Goal: Task Accomplishment & Management: Use online tool/utility

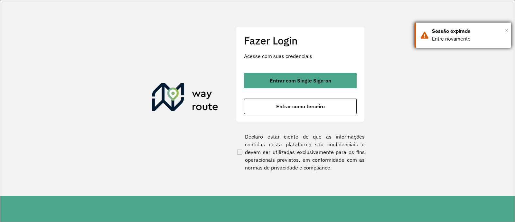
click at [506, 29] on span "×" at bounding box center [506, 30] width 3 height 10
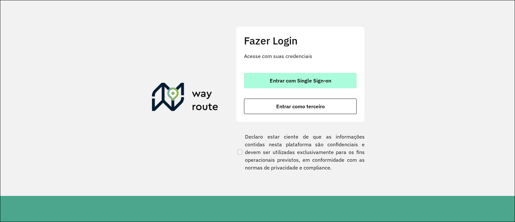
click at [314, 83] on span "Entrar com Single Sign-on" at bounding box center [300, 80] width 61 height 5
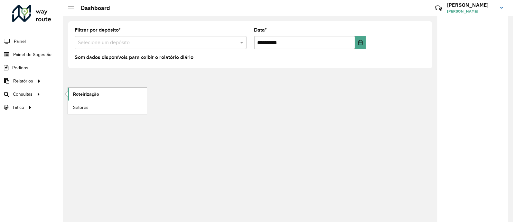
click at [85, 95] on span "Roteirização" at bounding box center [86, 94] width 26 height 7
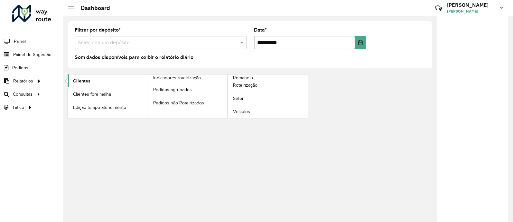
click at [82, 81] on span "Clientes" at bounding box center [81, 81] width 17 height 7
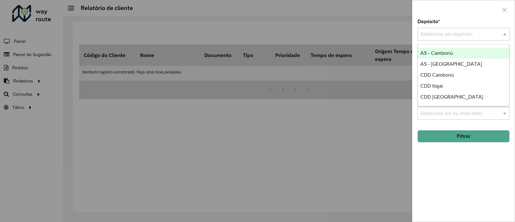
click at [471, 34] on input "text" at bounding box center [457, 35] width 73 height 8
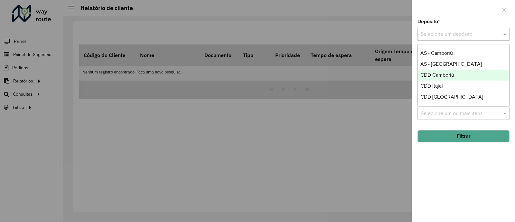
click at [462, 74] on div "CDD Camboriú" at bounding box center [463, 75] width 91 height 11
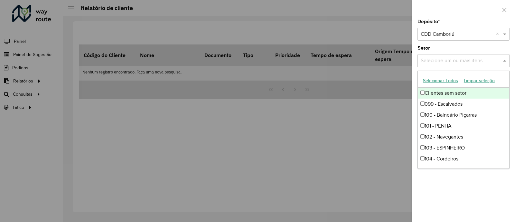
click at [473, 60] on input "text" at bounding box center [460, 61] width 82 height 8
click at [463, 15] on div at bounding box center [463, 9] width 102 height 19
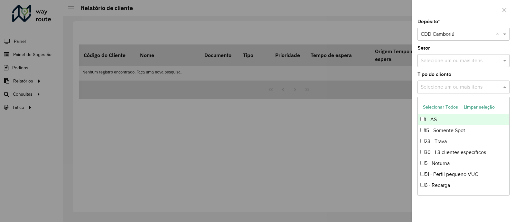
click at [469, 91] on div "Selecione um ou mais itens" at bounding box center [464, 86] width 92 height 13
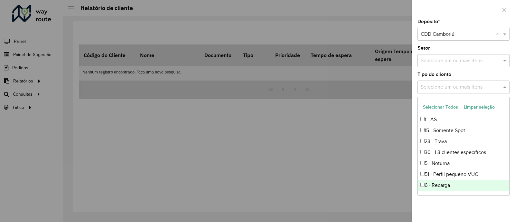
click at [467, 207] on div "Depósito * Selecione um depósito × CDD Camboriú × Setor Selecione um ou mais it…" at bounding box center [463, 120] width 102 height 202
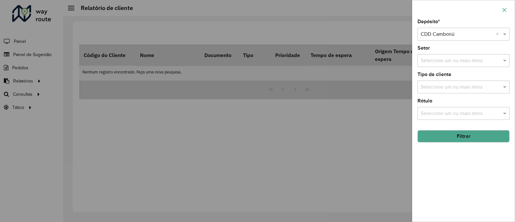
click at [504, 12] on icon "button" at bounding box center [504, 9] width 5 height 5
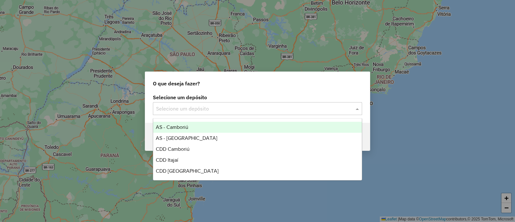
click at [209, 107] on input "text" at bounding box center [251, 109] width 190 height 8
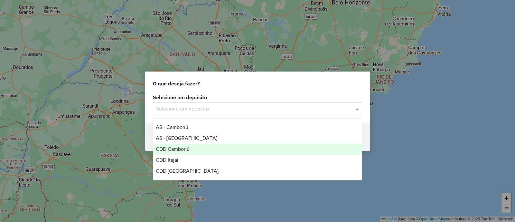
click at [186, 148] on span "CDD Camboriú" at bounding box center [173, 148] width 34 height 5
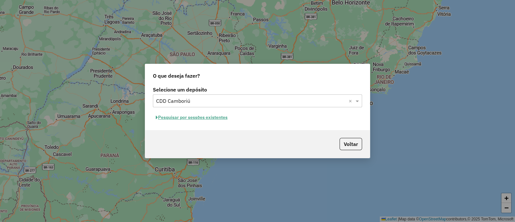
click at [178, 115] on button "Pesquisar por sessões existentes" at bounding box center [192, 117] width 78 height 10
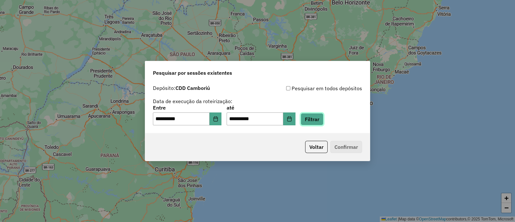
click at [324, 121] on button "Filtrar" at bounding box center [312, 119] width 23 height 12
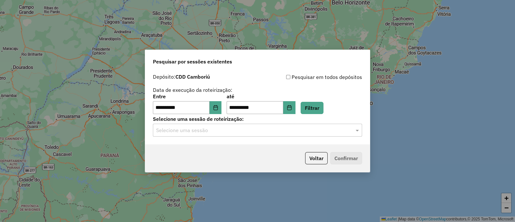
click at [269, 132] on input "text" at bounding box center [251, 131] width 190 height 8
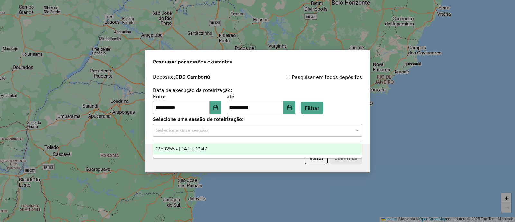
click at [239, 146] on div "1259255 - 04/09/2025 19:47" at bounding box center [257, 148] width 209 height 11
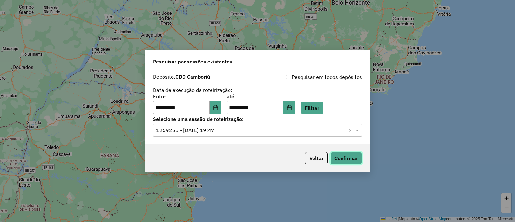
click at [342, 155] on button "Confirmar" at bounding box center [346, 158] width 32 height 12
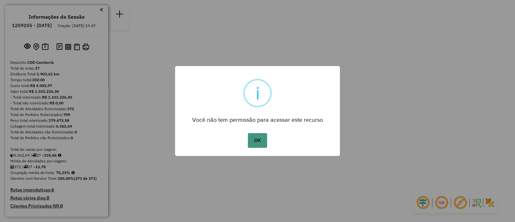
click at [264, 139] on button "OK" at bounding box center [257, 140] width 19 height 15
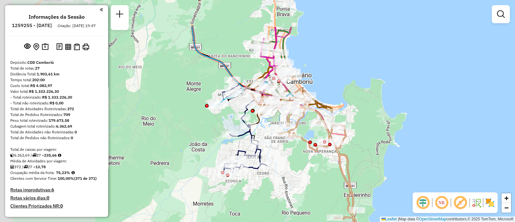
drag, startPoint x: 216, startPoint y: 94, endPoint x: 377, endPoint y: 145, distance: 169.6
click at [377, 145] on div "Janela de atendimento Grade de atendimento Capacidade Transportadoras Veículos …" at bounding box center [257, 111] width 515 height 222
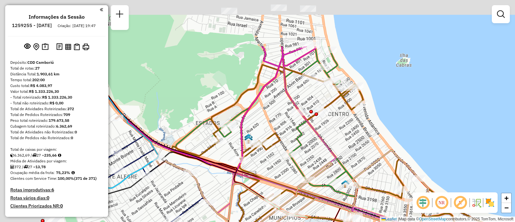
drag, startPoint x: 279, startPoint y: 68, endPoint x: 424, endPoint y: 140, distance: 161.6
click at [424, 140] on div "Janela de atendimento Grade de atendimento Capacidade Transportadoras Veículos …" at bounding box center [257, 111] width 515 height 222
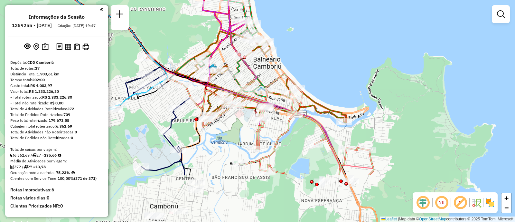
drag, startPoint x: 343, startPoint y: 112, endPoint x: 296, endPoint y: 59, distance: 71.2
click at [296, 59] on div "Janela de atendimento Grade de atendimento Capacidade Transportadoras Veículos …" at bounding box center [257, 111] width 515 height 222
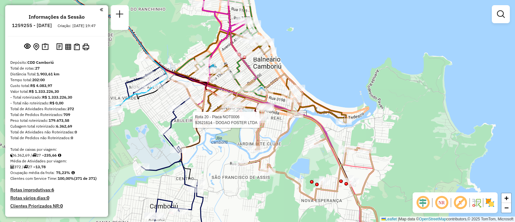
select select "**********"
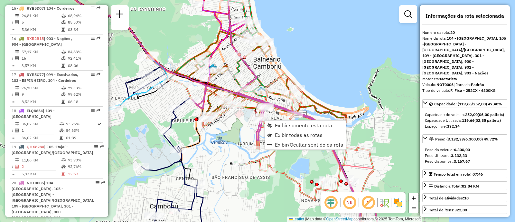
scroll to position [988, 0]
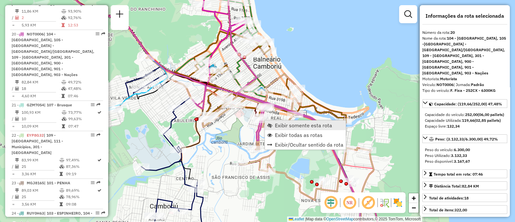
click at [307, 126] on span "Exibir somente esta rota" at bounding box center [303, 125] width 57 height 5
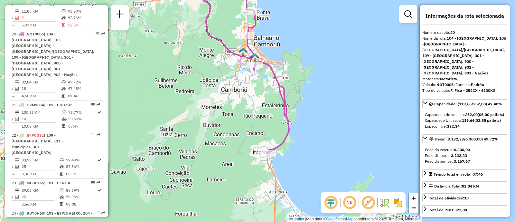
drag, startPoint x: 343, startPoint y: 105, endPoint x: 314, endPoint y: 41, distance: 70.2
click at [314, 41] on div "Janela de atendimento Grade de atendimento Capacidade Transportadoras Veículos …" at bounding box center [257, 111] width 515 height 222
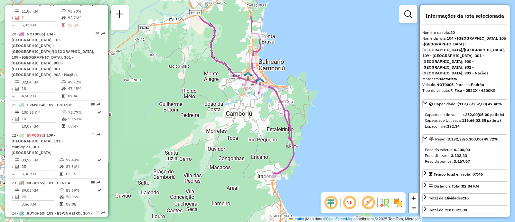
drag, startPoint x: 356, startPoint y: 86, endPoint x: 345, endPoint y: 134, distance: 48.8
click at [345, 134] on div "Janela de atendimento Grade de atendimento Capacidade Transportadoras Veículos …" at bounding box center [257, 111] width 515 height 222
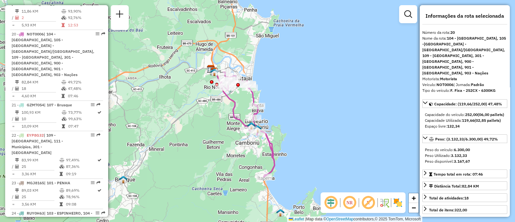
drag, startPoint x: 350, startPoint y: 94, endPoint x: 313, endPoint y: 122, distance: 46.2
click at [313, 122] on div "Janela de atendimento Grade de atendimento Capacidade Transportadoras Veículos …" at bounding box center [257, 111] width 515 height 222
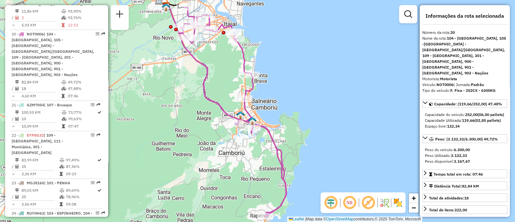
drag, startPoint x: 299, startPoint y: 113, endPoint x: 323, endPoint y: 122, distance: 25.5
click at [323, 122] on div "Janela de atendimento Grade de atendimento Capacidade Transportadoras Veículos …" at bounding box center [257, 111] width 515 height 222
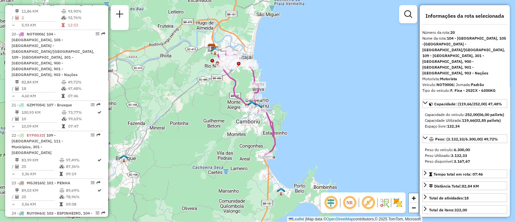
drag, startPoint x: 325, startPoint y: 113, endPoint x: 298, endPoint y: 99, distance: 31.1
click at [298, 99] on div "Janela de atendimento Grade de atendimento Capacidade Transportadoras Veículos …" at bounding box center [257, 111] width 515 height 222
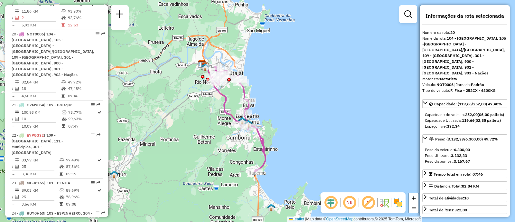
drag, startPoint x: 298, startPoint y: 92, endPoint x: 288, endPoint y: 108, distance: 18.8
click at [288, 108] on div "Janela de atendimento Grade de atendimento Capacidade Transportadoras Veículos …" at bounding box center [257, 111] width 515 height 222
